Goal: Transaction & Acquisition: Subscribe to service/newsletter

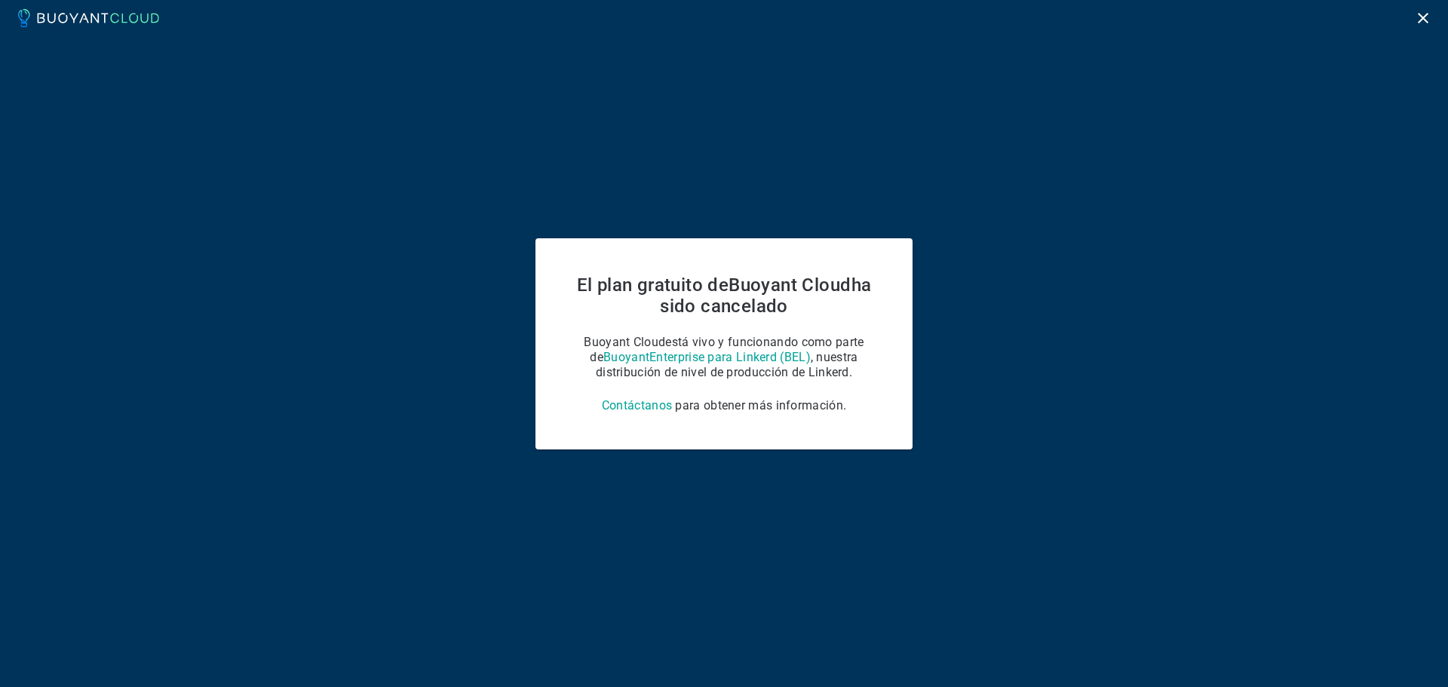
click at [693, 178] on div "El plan gratuito de Buoyant Cloud ha sido cancelado Buoyant Cloud está vivo y f…" at bounding box center [724, 343] width 1448 height 687
click at [836, 359] on font ", nuestra distribución de nivel de producción de Linkerd." at bounding box center [727, 364] width 262 height 29
click at [81, 14] on icon at bounding box center [88, 18] width 141 height 18
click at [675, 356] on font "Enterprise para Linkerd (BEL)" at bounding box center [729, 357] width 161 height 14
